Goal: Navigation & Orientation: Find specific page/section

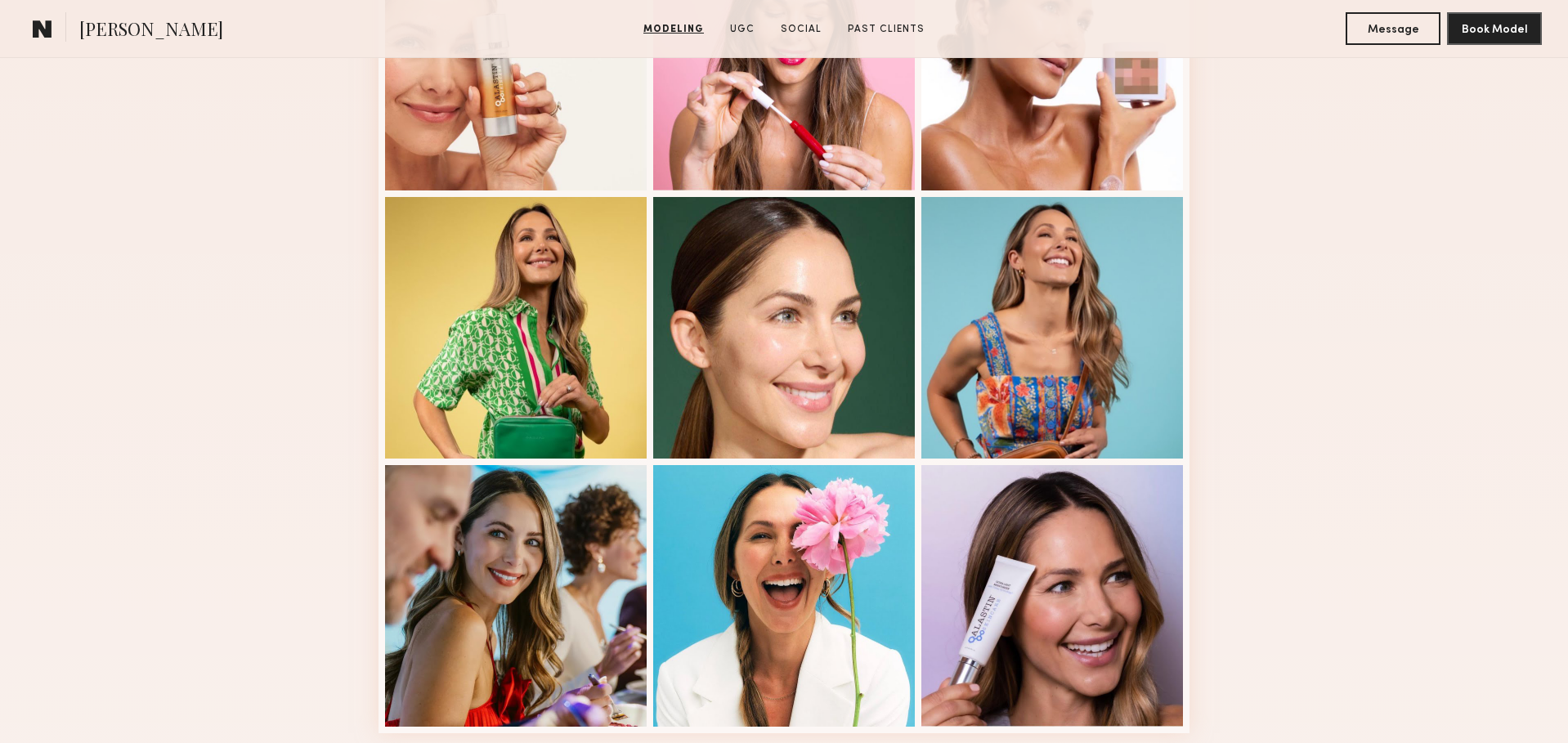
scroll to position [1012, 0]
